Goal: Communication & Community: Participate in discussion

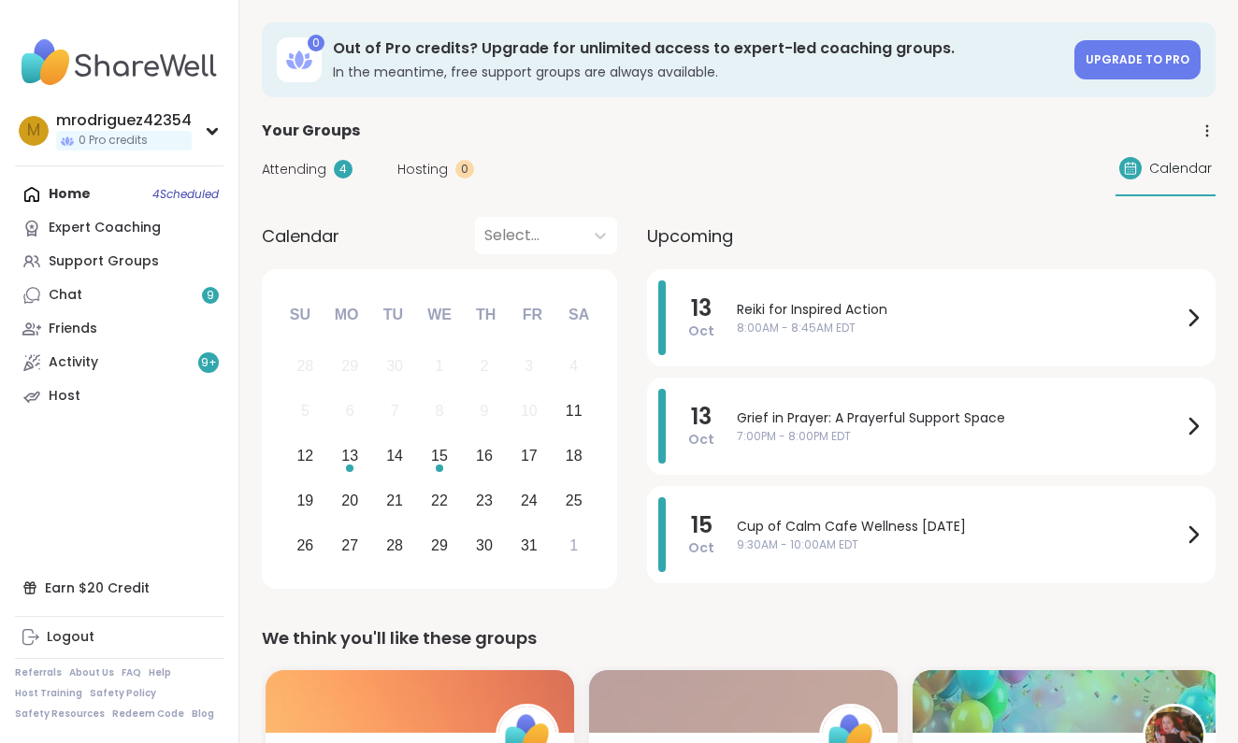
click at [70, 191] on div "Home 4 Scheduled Expert Coaching Support Groups Chat 9 Friends Activity 9 + Host" at bounding box center [119, 296] width 209 height 236
click at [188, 187] on div "Home 4 Scheduled Expert Coaching Support Groups Chat 9 Friends Activity 9 + Host" at bounding box center [119, 296] width 209 height 236
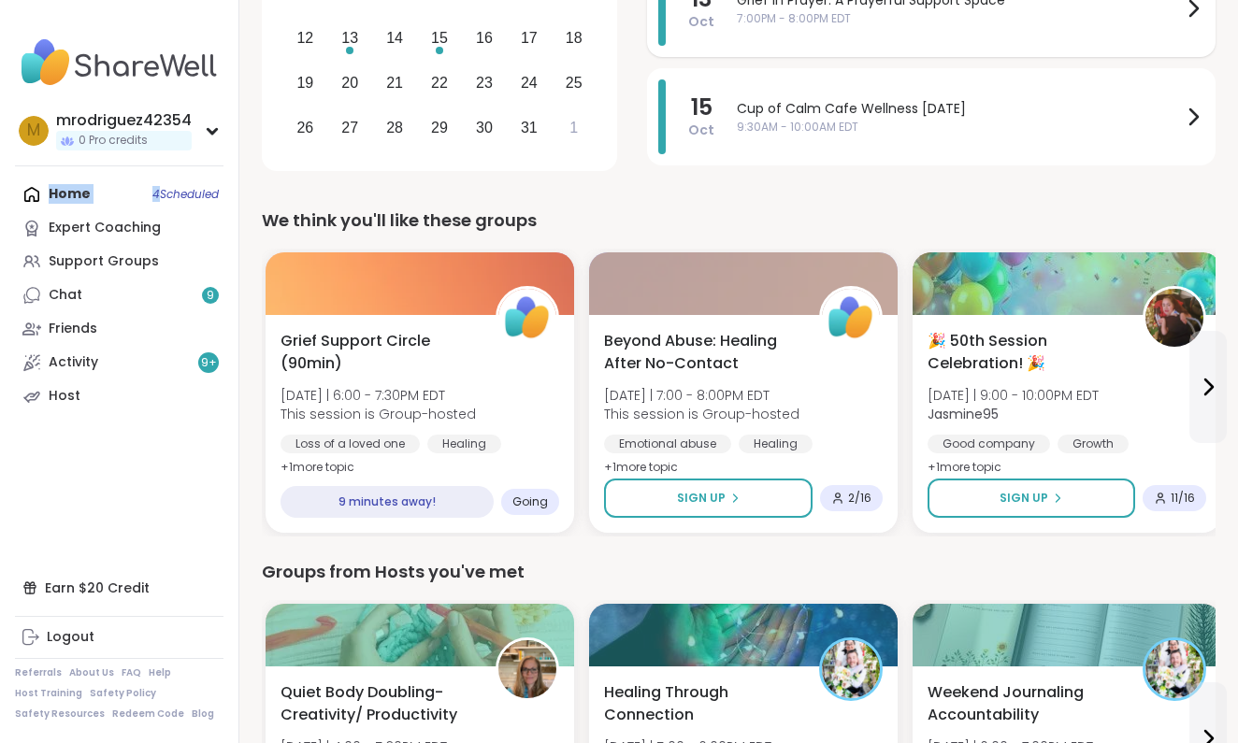
scroll to position [494, 0]
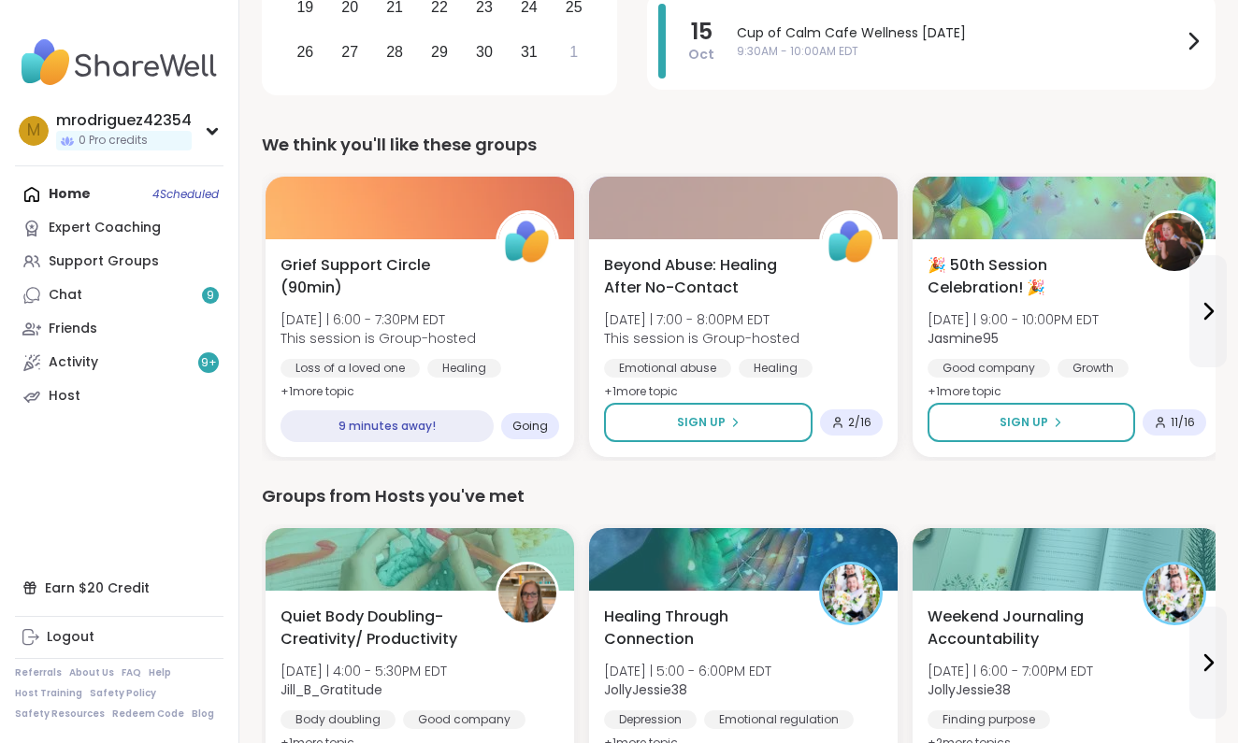
click at [122, 454] on nav "m mrodriguez42354 0 Pro credits Profile Membership Settings Help Home 4 Schedul…" at bounding box center [119, 371] width 239 height 743
click at [29, 190] on div "Home 4 Scheduled Expert Coaching Support Groups Chat 9 Friends Activity 9 + Host" at bounding box center [119, 296] width 209 height 236
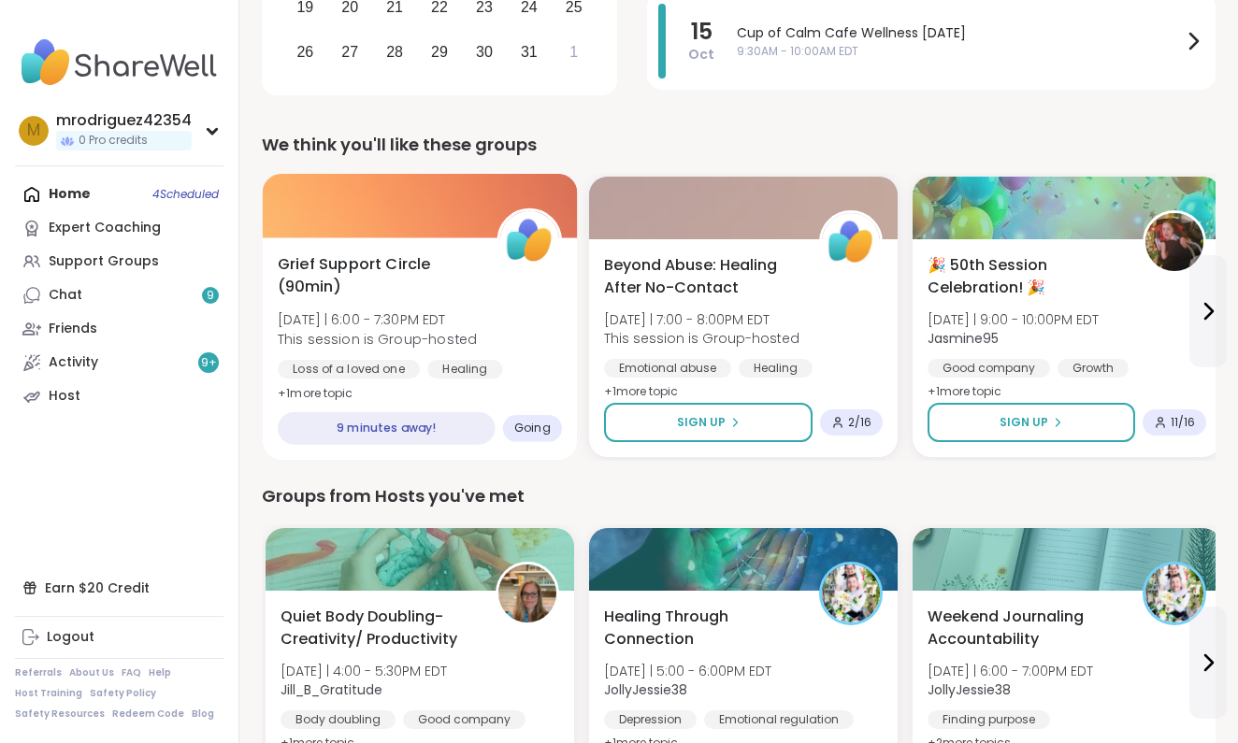
click at [541, 426] on span "Going" at bounding box center [532, 428] width 36 height 15
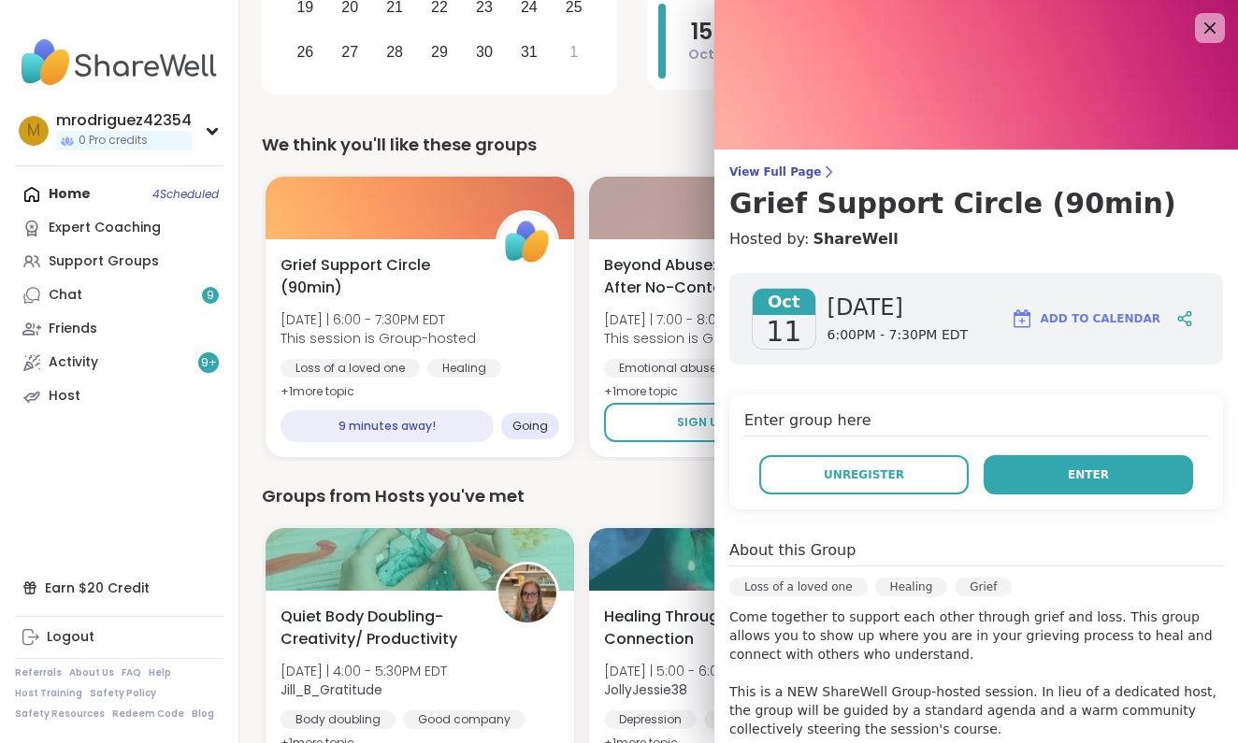
click at [1087, 473] on span "Enter" at bounding box center [1088, 475] width 41 height 17
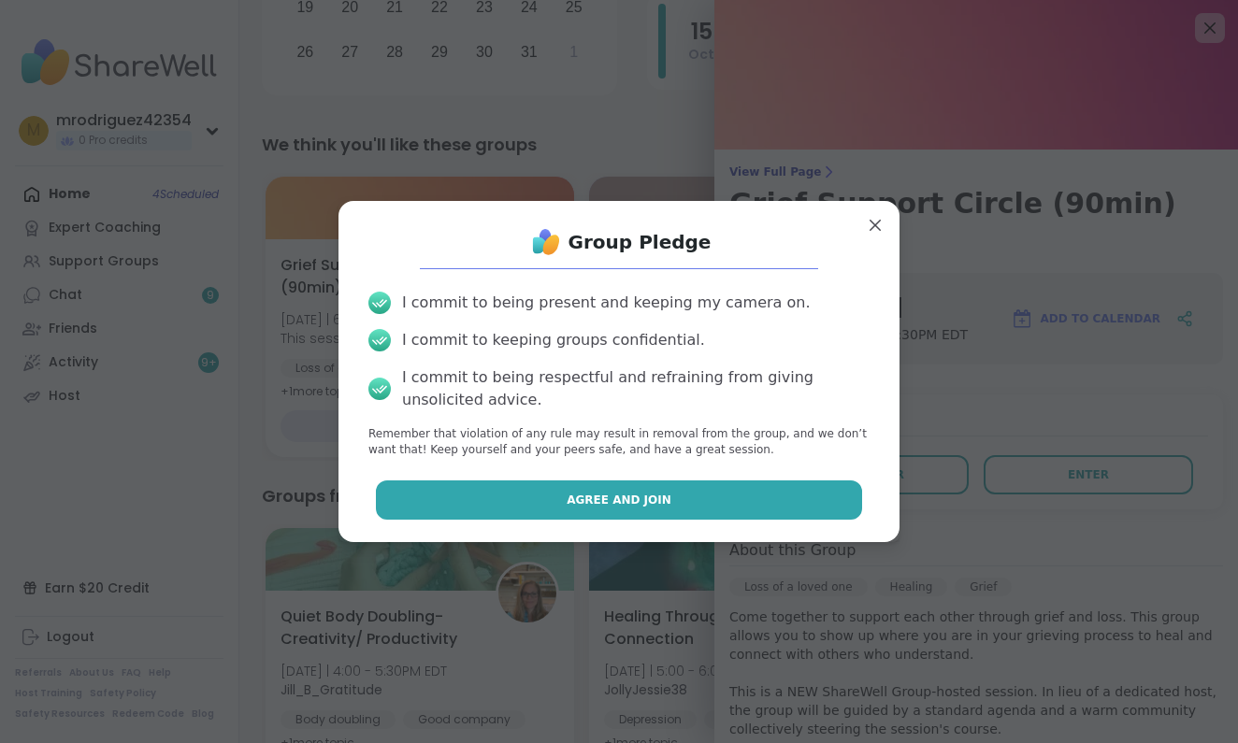
click at [613, 495] on span "Agree and Join" at bounding box center [619, 500] width 105 height 17
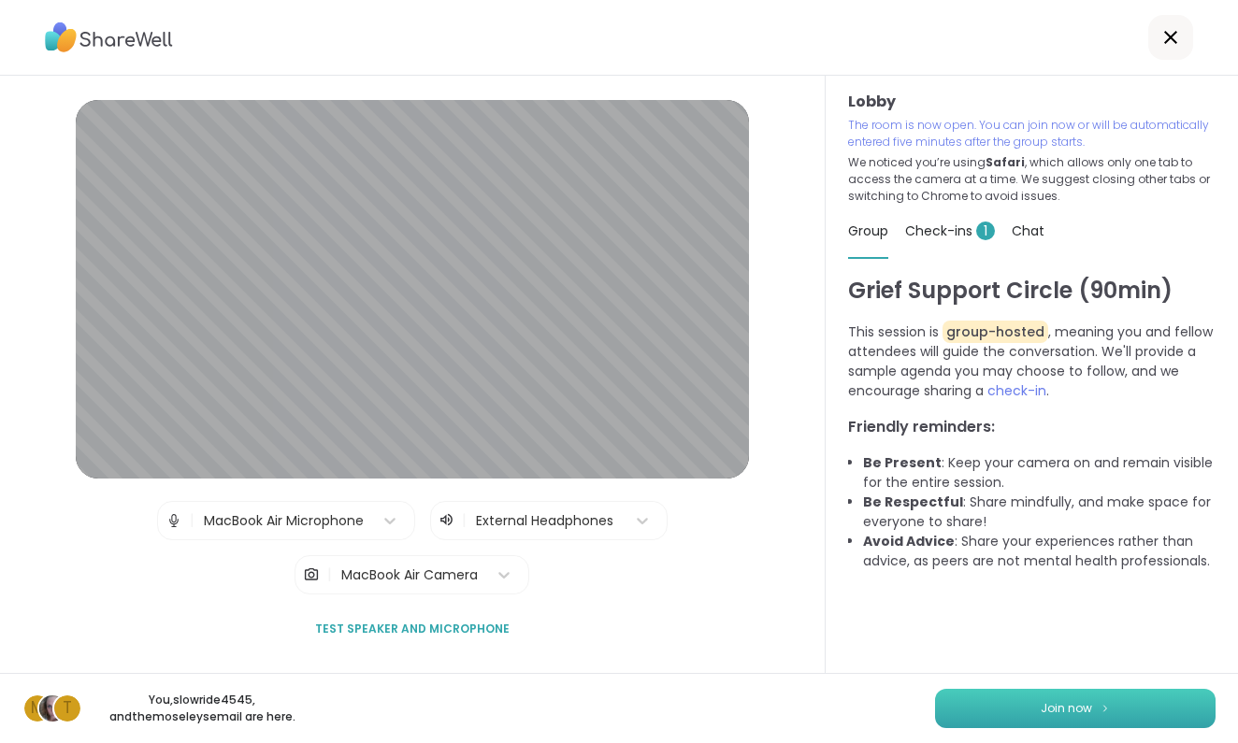
click at [1070, 709] on span "Join now" at bounding box center [1066, 708] width 51 height 17
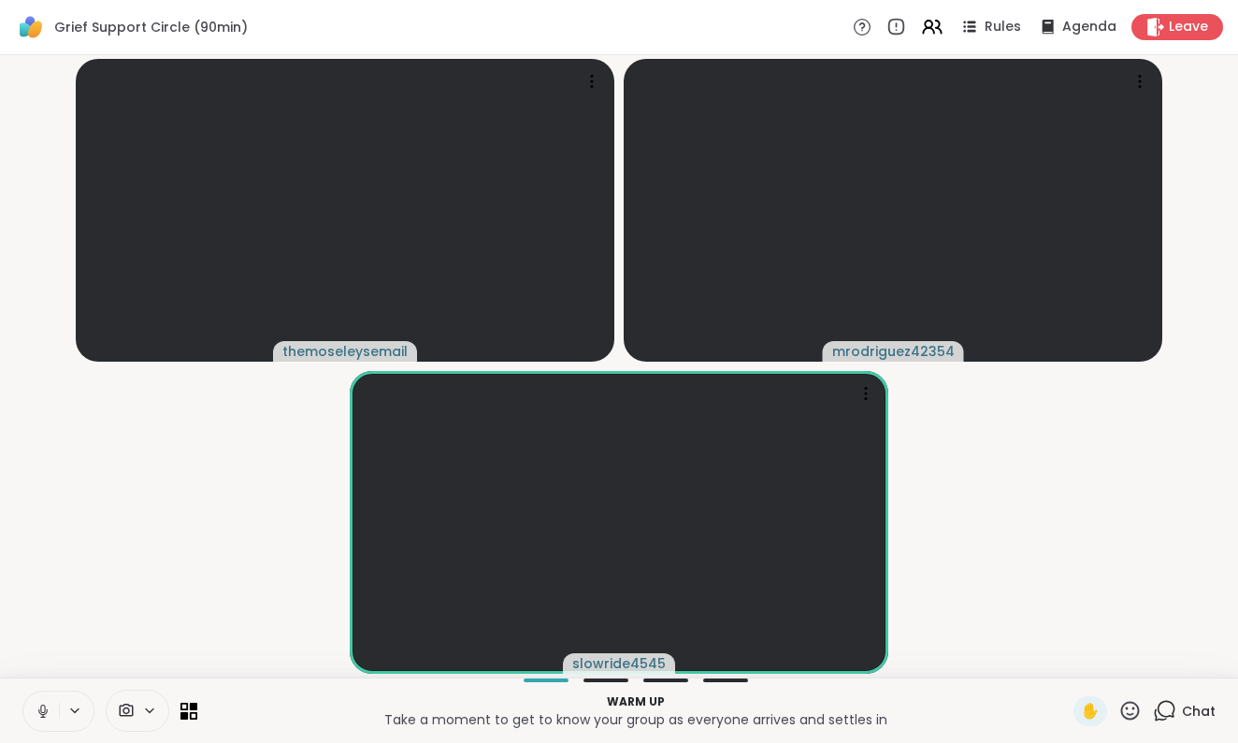
click at [46, 715] on icon at bounding box center [43, 711] width 17 height 17
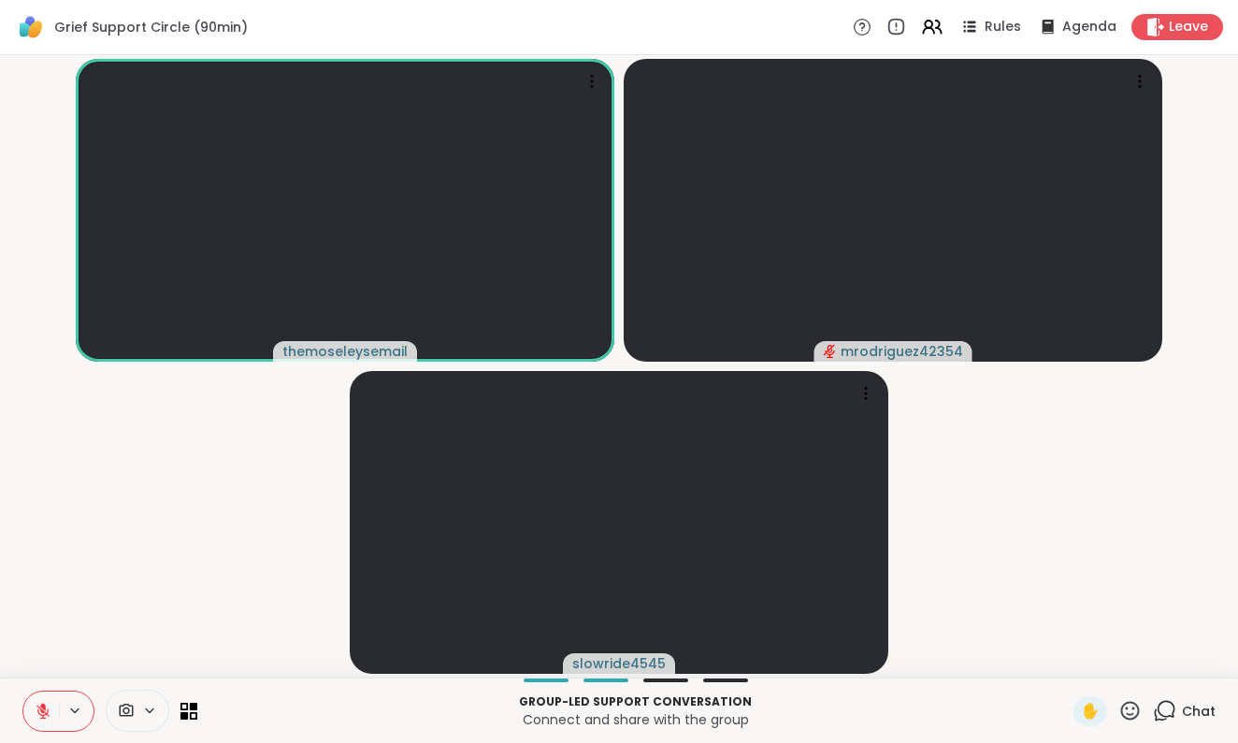
click at [38, 710] on icon at bounding box center [42, 711] width 13 height 13
click at [38, 710] on icon at bounding box center [43, 711] width 17 height 17
click at [38, 710] on icon at bounding box center [42, 711] width 13 height 13
click at [1168, 702] on icon at bounding box center [1167, 709] width 18 height 17
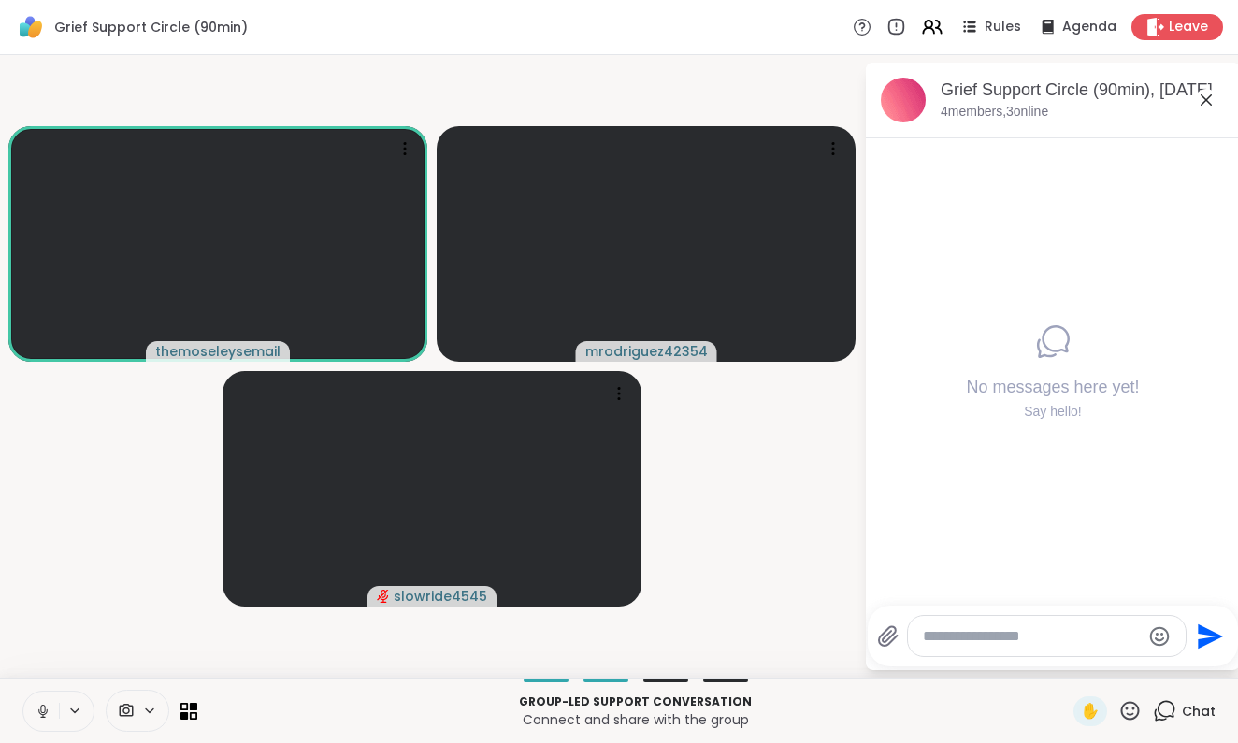
click at [662, 675] on div "themoseleysemail mrodriguez42354 slowride4545 Grief Support Circle (90min), [DA…" at bounding box center [619, 366] width 1238 height 623
click at [721, 680] on div at bounding box center [725, 681] width 45 height 4
click at [42, 706] on icon at bounding box center [43, 711] width 17 height 17
click at [42, 706] on icon at bounding box center [43, 706] width 6 height 7
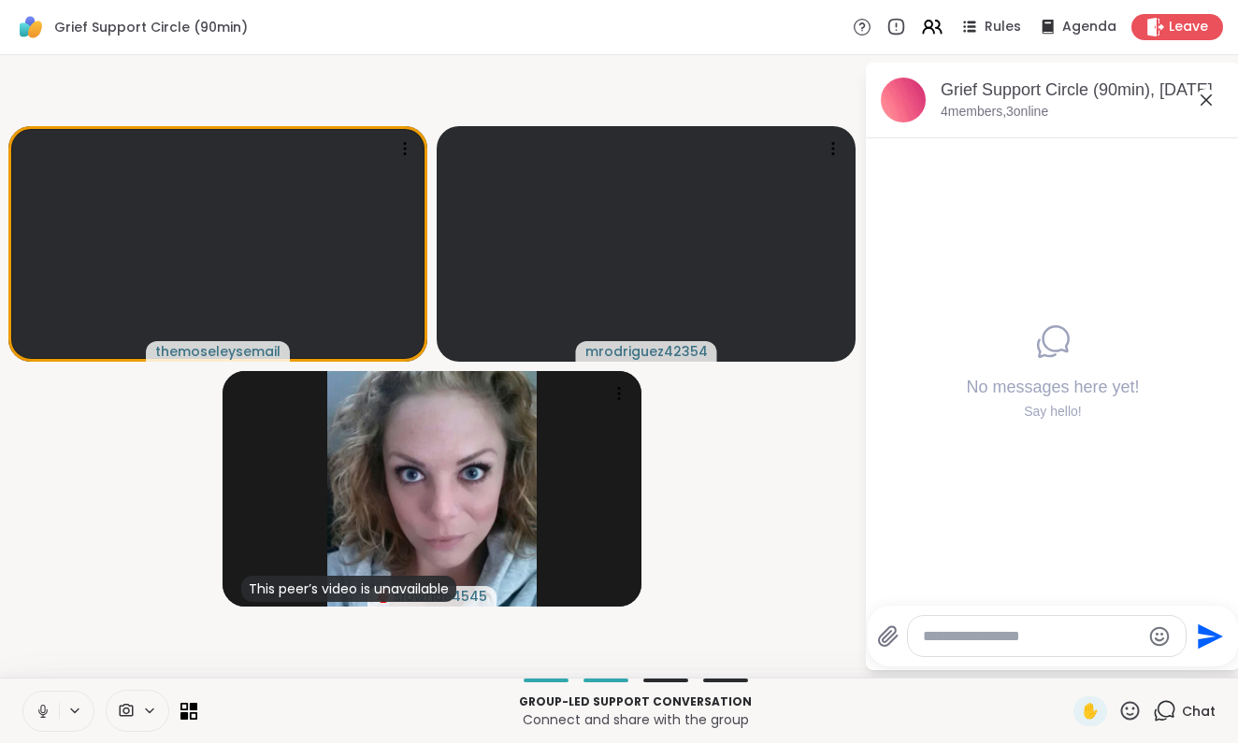
click at [44, 705] on icon at bounding box center [43, 711] width 17 height 17
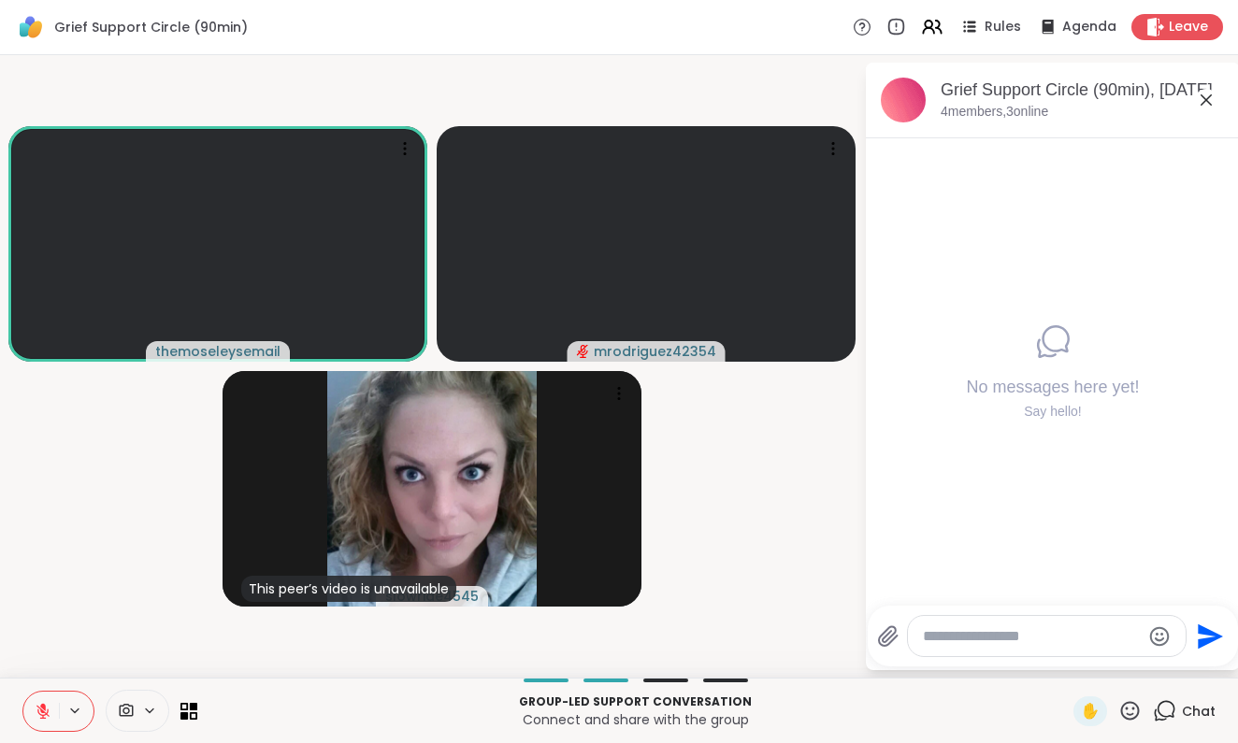
click at [42, 719] on icon at bounding box center [43, 711] width 17 height 17
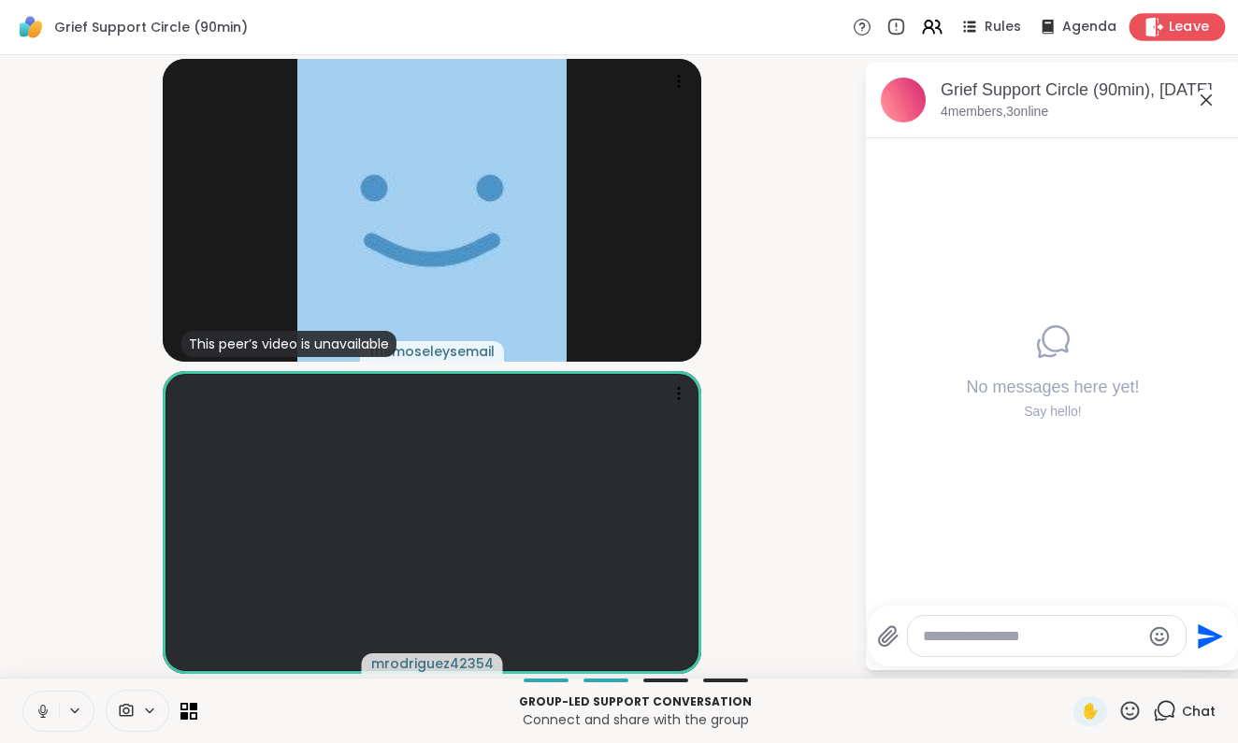
click at [1175, 18] on span "Leave" at bounding box center [1189, 28] width 41 height 20
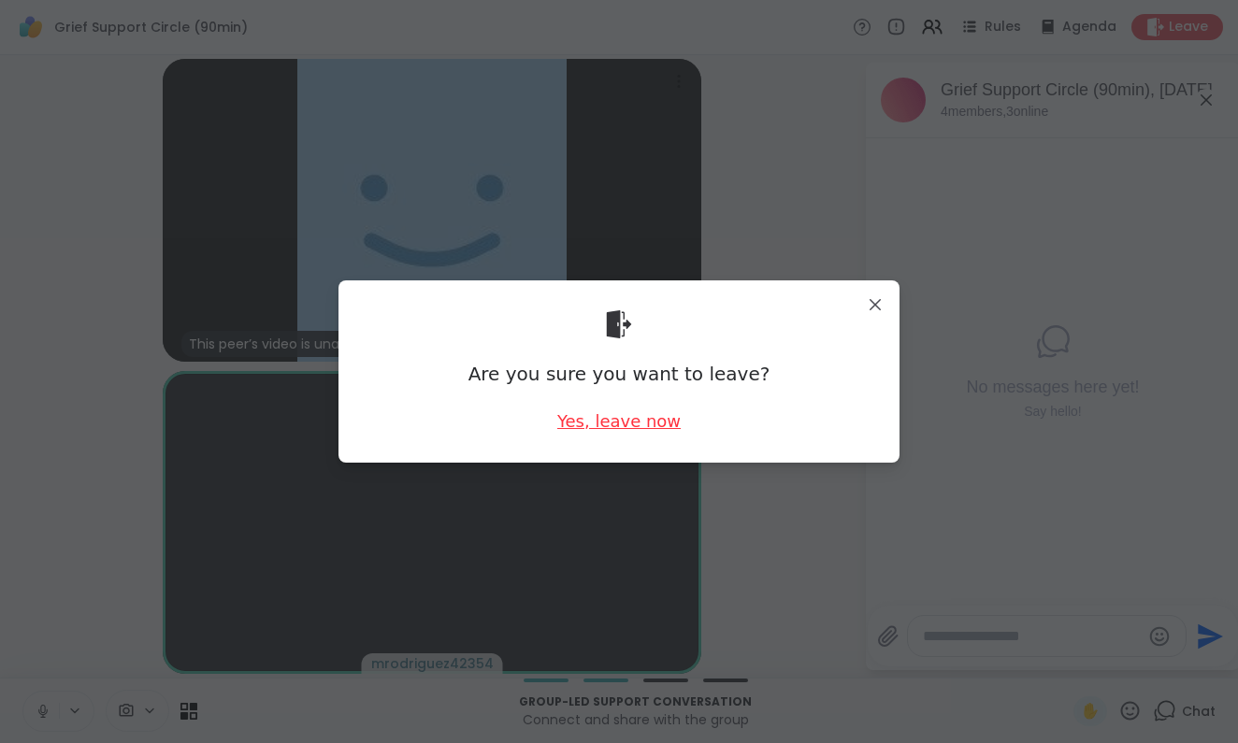
click at [623, 416] on div "Yes, leave now" at bounding box center [618, 421] width 123 height 23
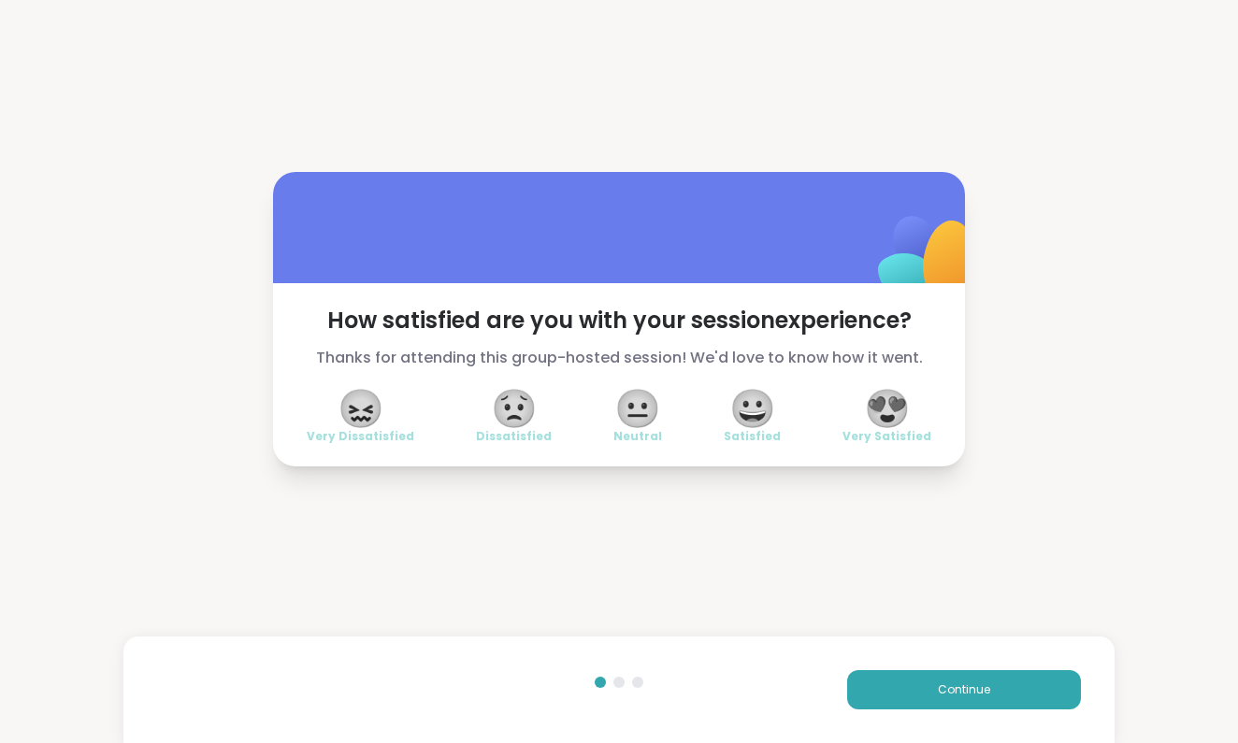
click at [757, 411] on span "😀" at bounding box center [752, 409] width 47 height 34
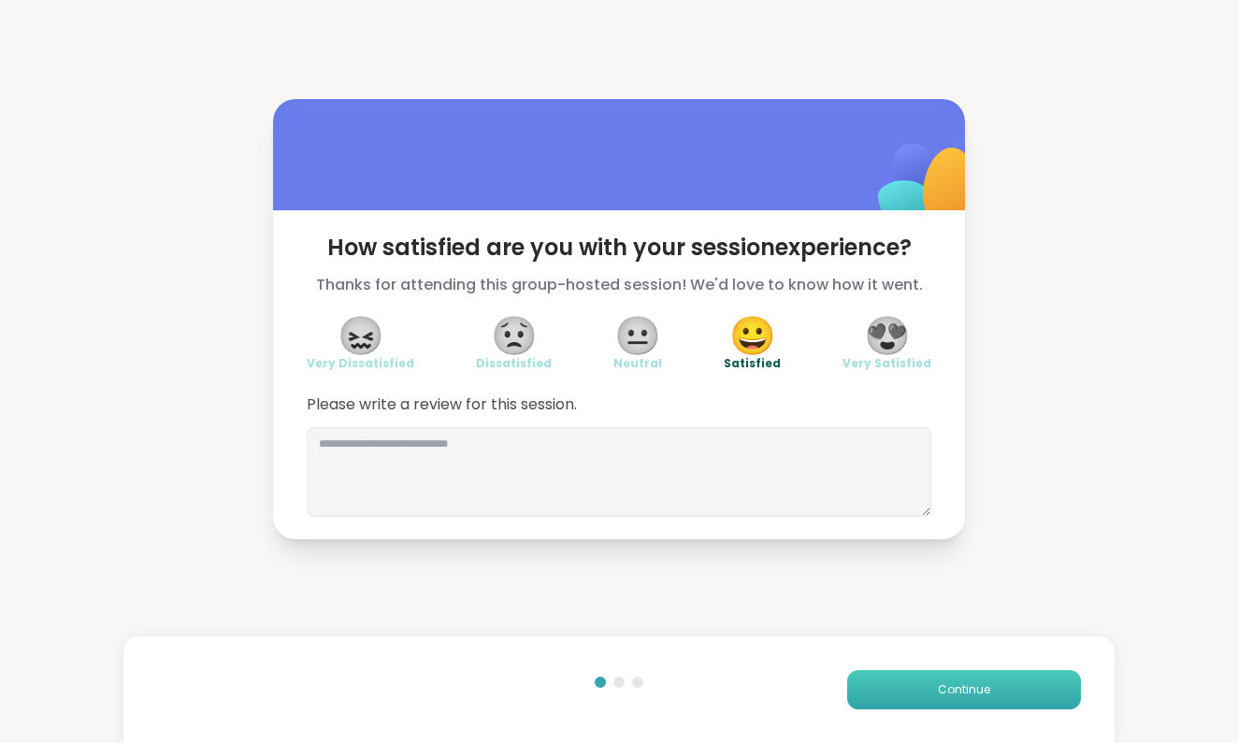
click at [953, 687] on span "Continue" at bounding box center [964, 690] width 52 height 17
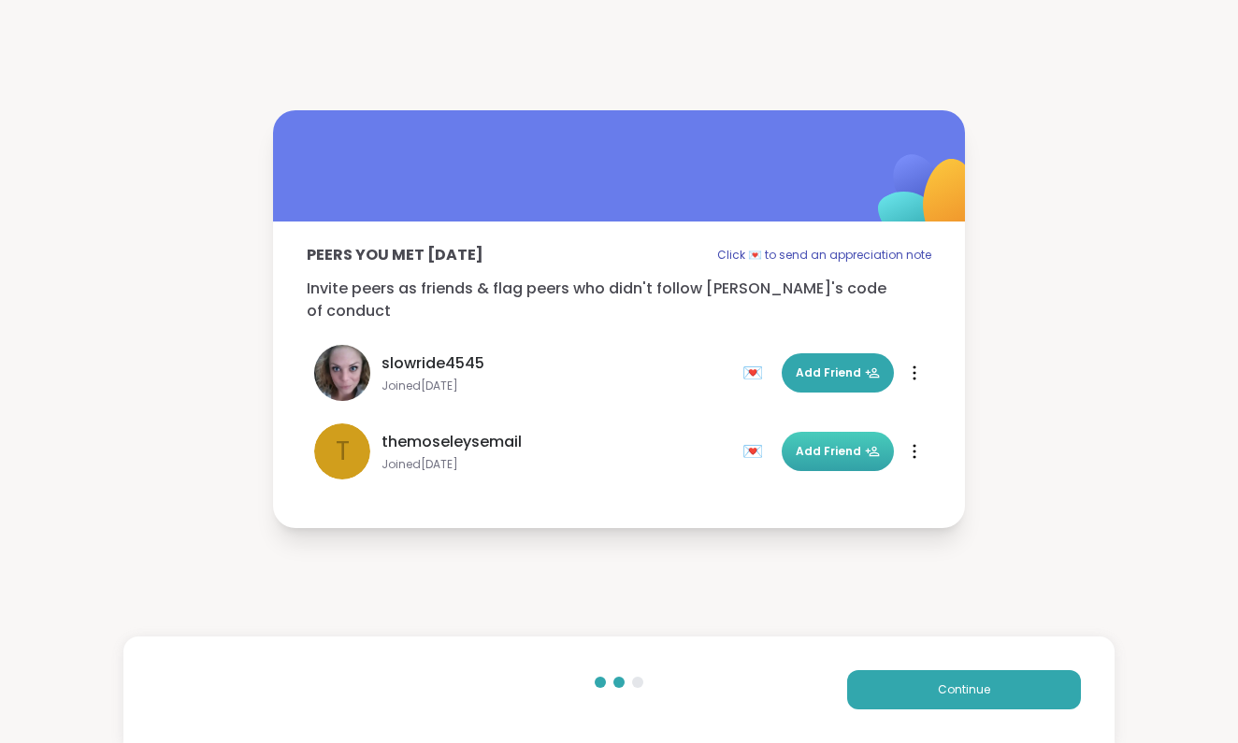
click at [851, 443] on span "Add Friend" at bounding box center [838, 451] width 84 height 17
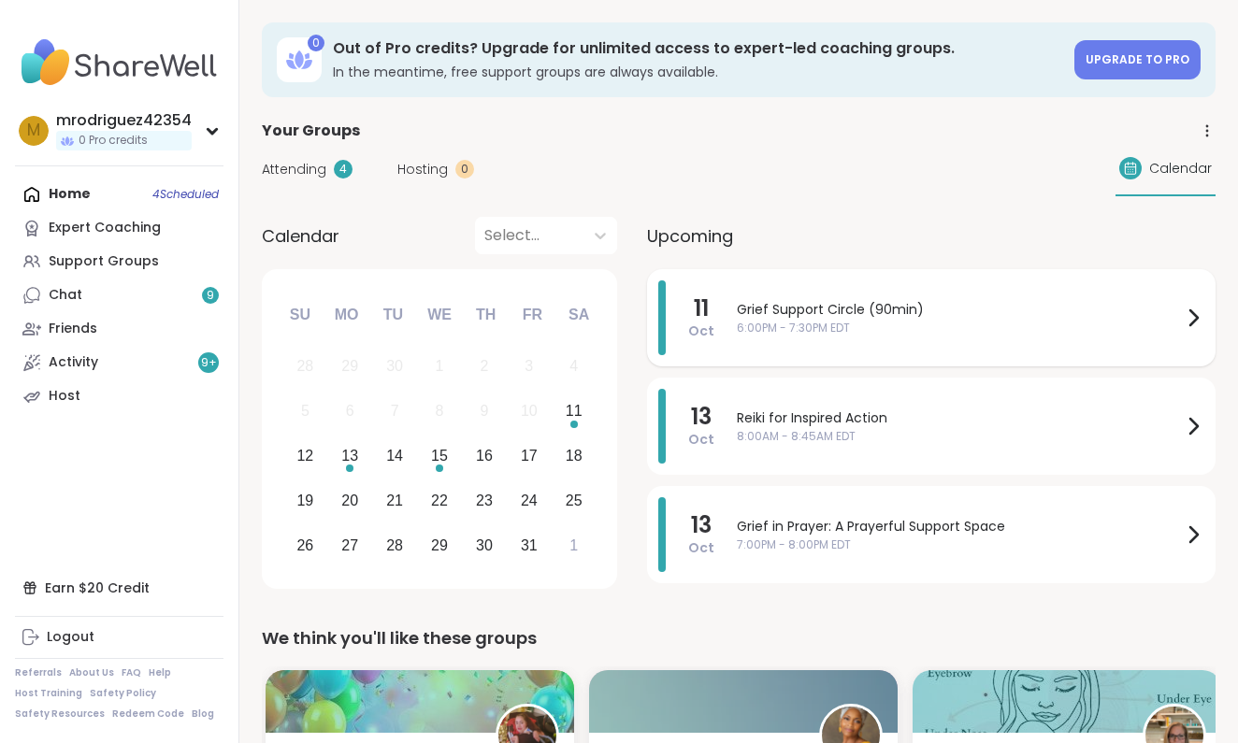
click at [1197, 316] on icon at bounding box center [1194, 317] width 7 height 15
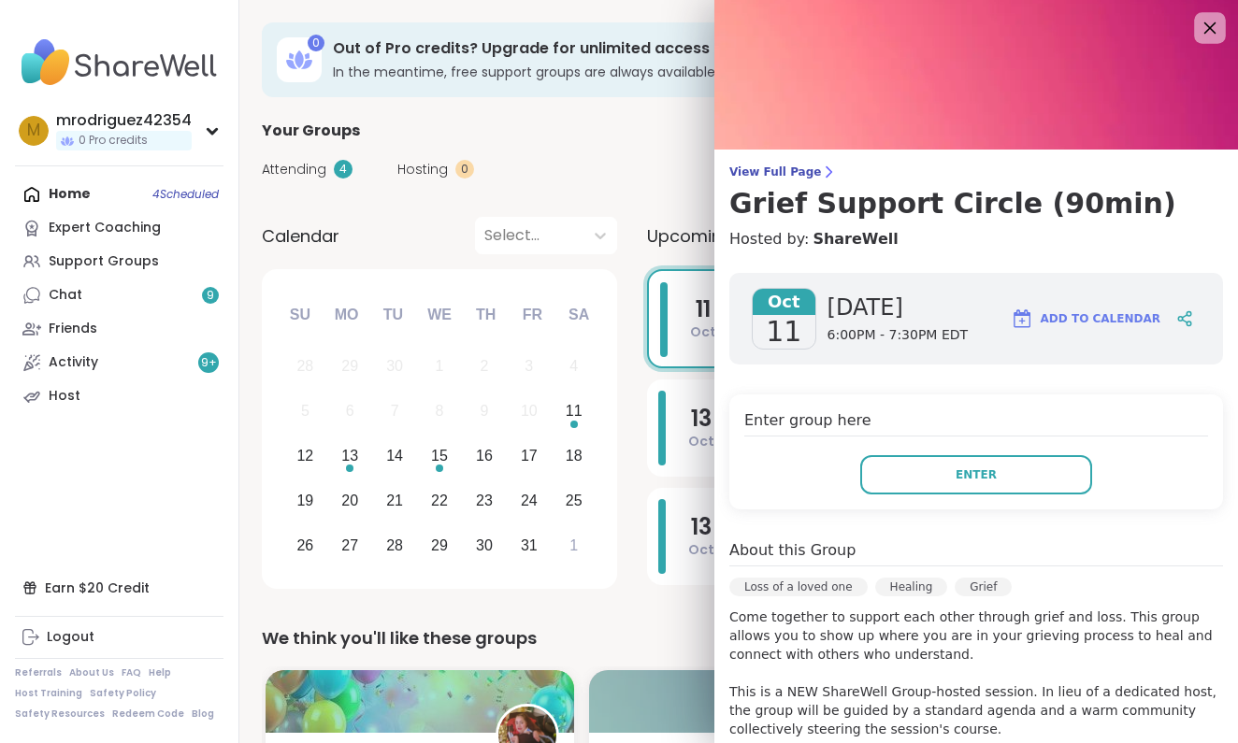
click at [1208, 22] on icon at bounding box center [1209, 27] width 23 height 23
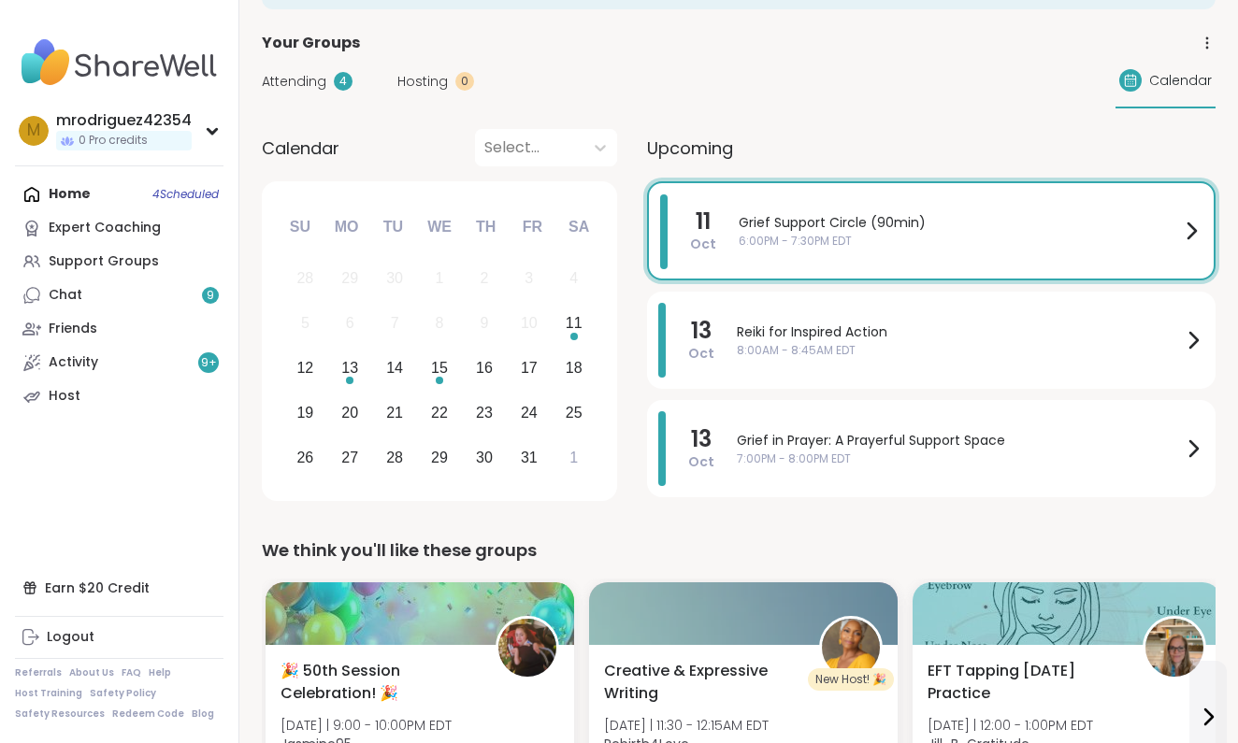
scroll to position [66, 0]
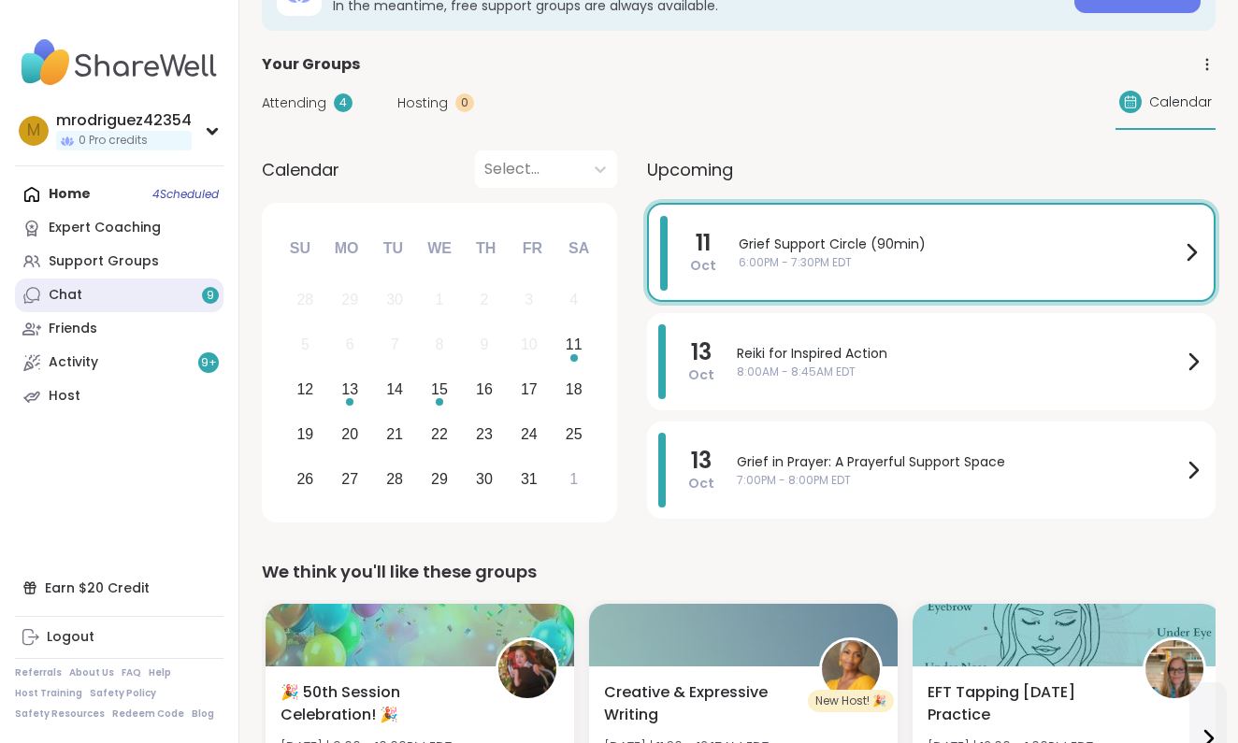
click at [195, 293] on link "Chat 9" at bounding box center [119, 296] width 209 height 34
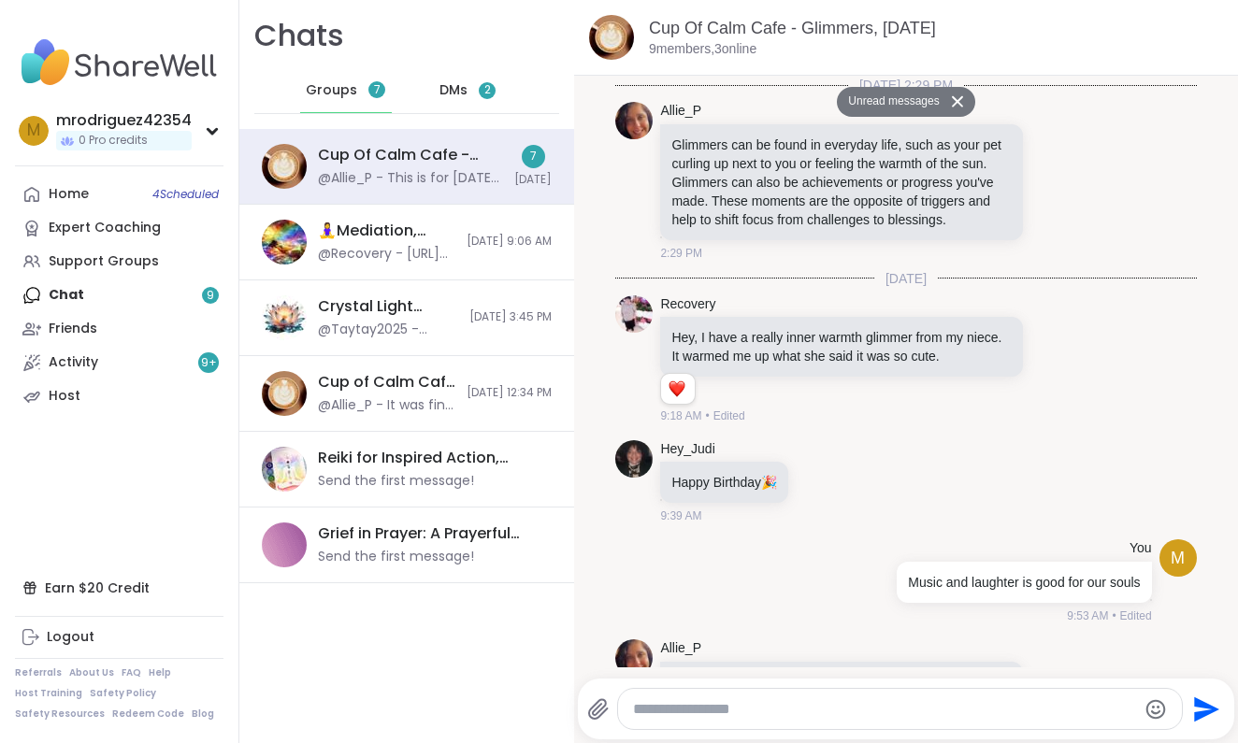
scroll to position [1896, 0]
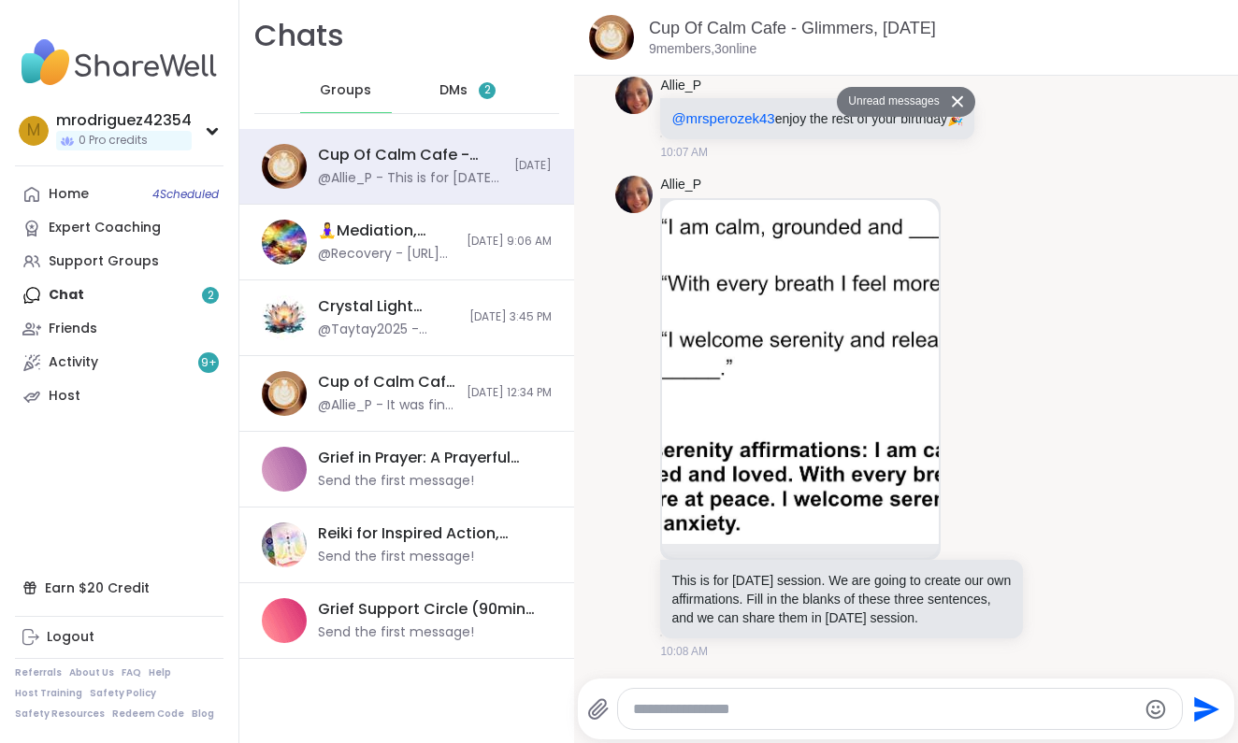
click at [962, 100] on icon at bounding box center [957, 101] width 13 height 12
click at [876, 263] on img at bounding box center [800, 372] width 277 height 344
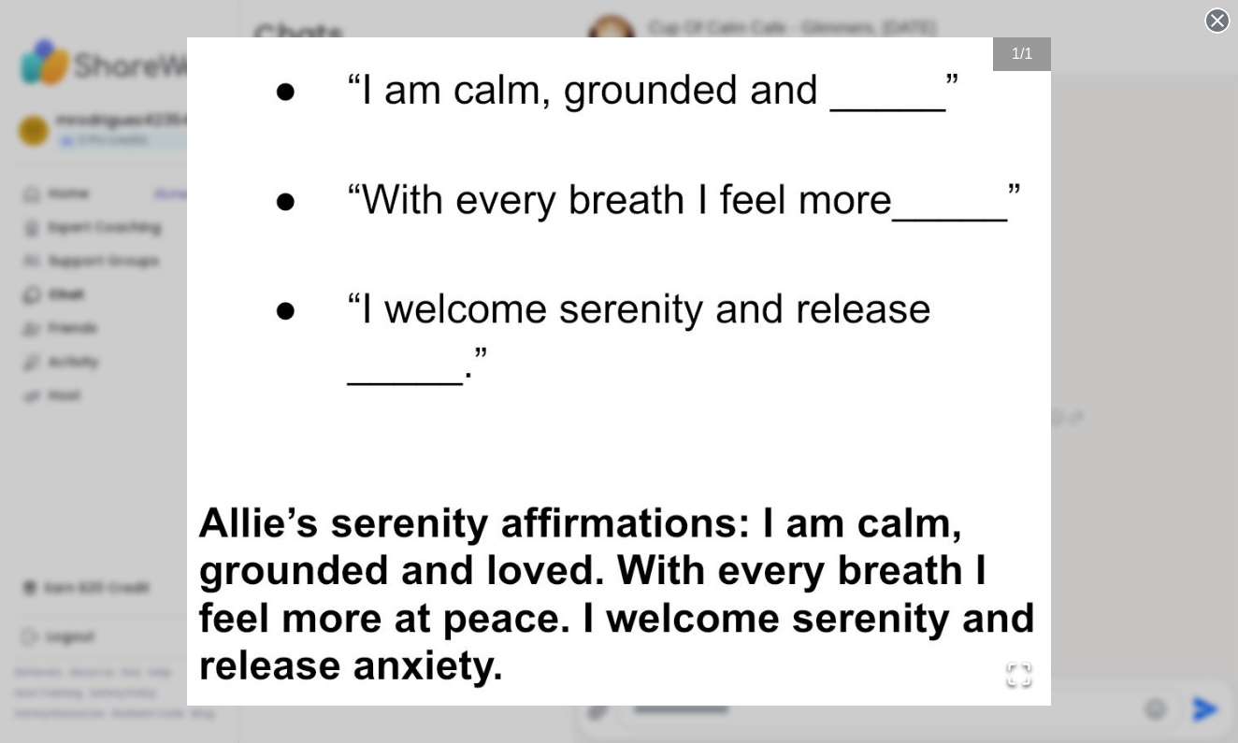
click at [1215, 16] on circle at bounding box center [1217, 20] width 22 height 22
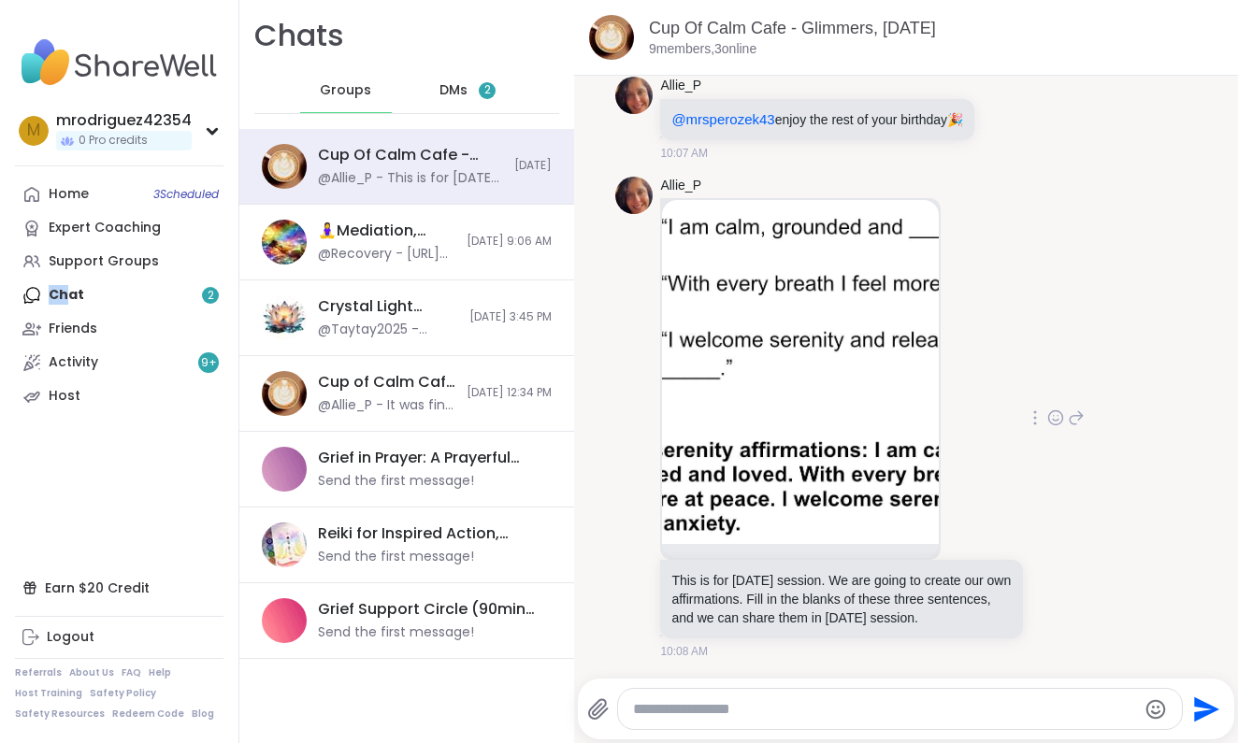
click at [65, 288] on div "Home 3 Scheduled Expert Coaching Support Groups Chat 2 Friends Activity 9 + Host" at bounding box center [119, 296] width 209 height 236
click at [208, 293] on div "Home 3 Scheduled Expert Coaching Support Groups Chat 2 Friends Activity 9 + Host" at bounding box center [119, 296] width 209 height 236
click at [208, 295] on div "Home 3 Scheduled Expert Coaching Support Groups Chat 2 Friends Activity 9 + Host" at bounding box center [119, 296] width 209 height 236
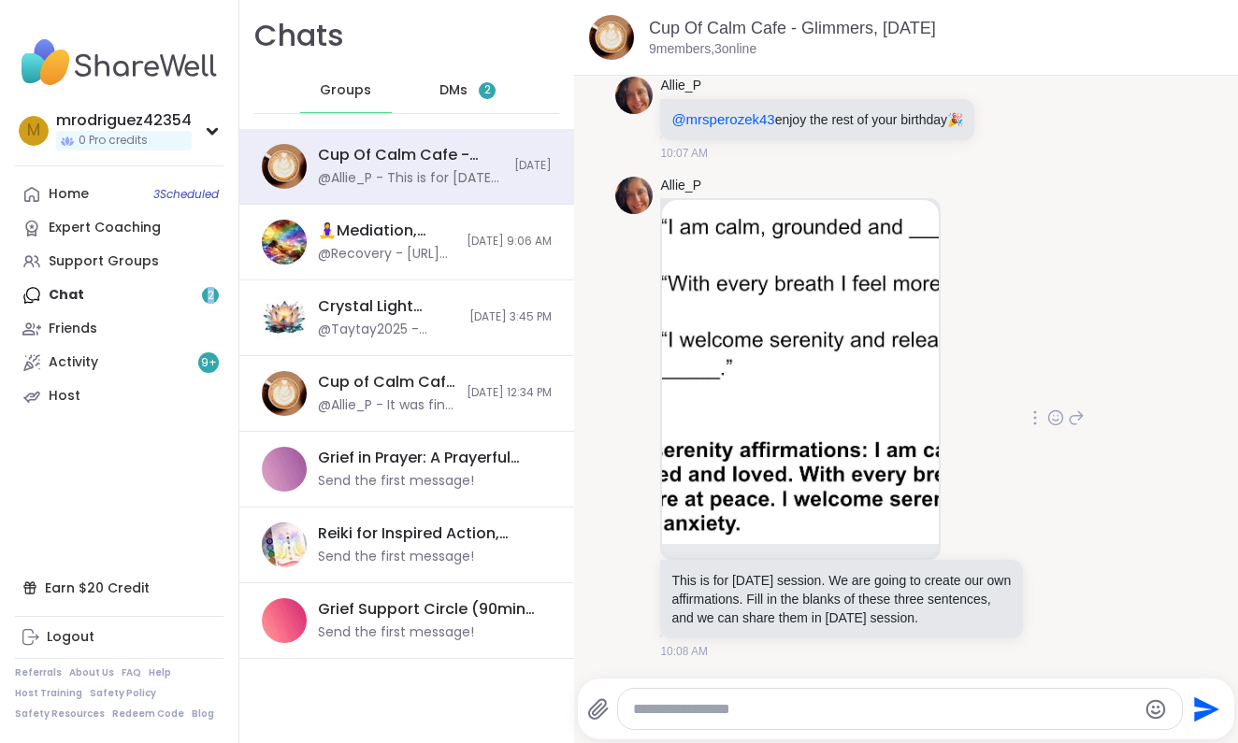
click at [208, 295] on div "Home 3 Scheduled Expert Coaching Support Groups Chat 2 Friends Activity 9 + Host" at bounding box center [119, 296] width 209 height 236
click at [65, 192] on div "Home 3 Scheduled" at bounding box center [69, 194] width 40 height 19
